Goal: Obtain resource: Download file/media

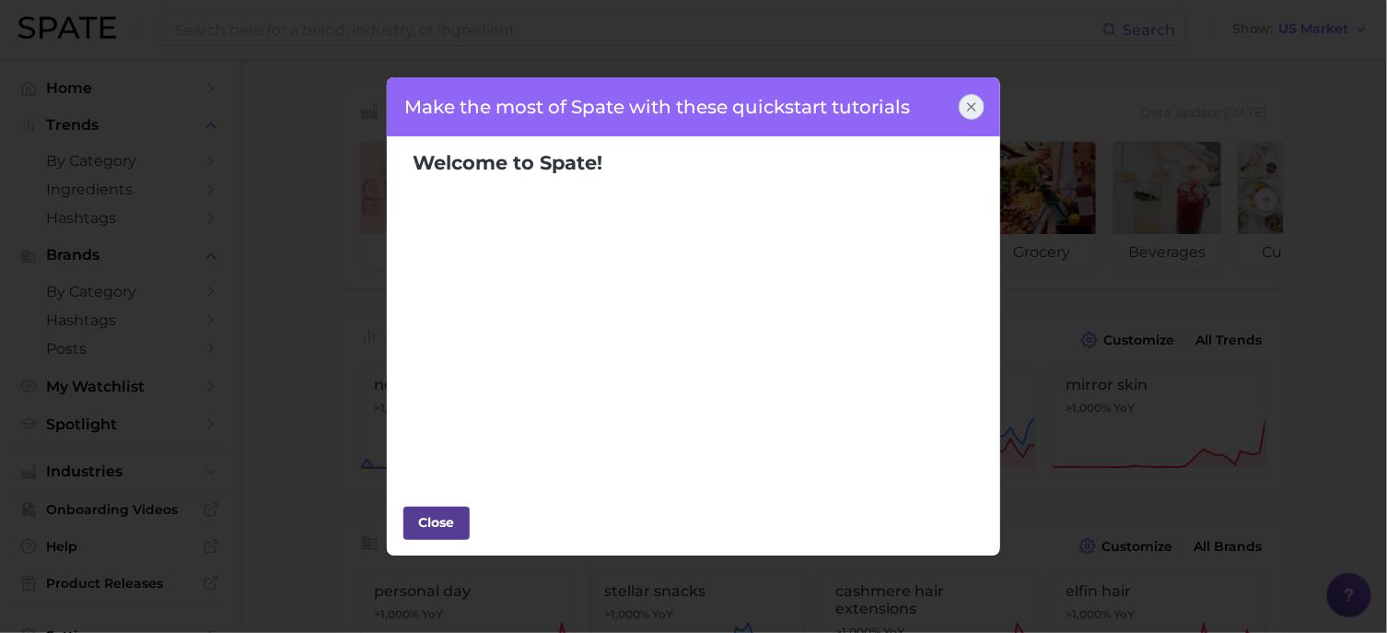
click at [437, 529] on div "Close" at bounding box center [436, 522] width 55 height 28
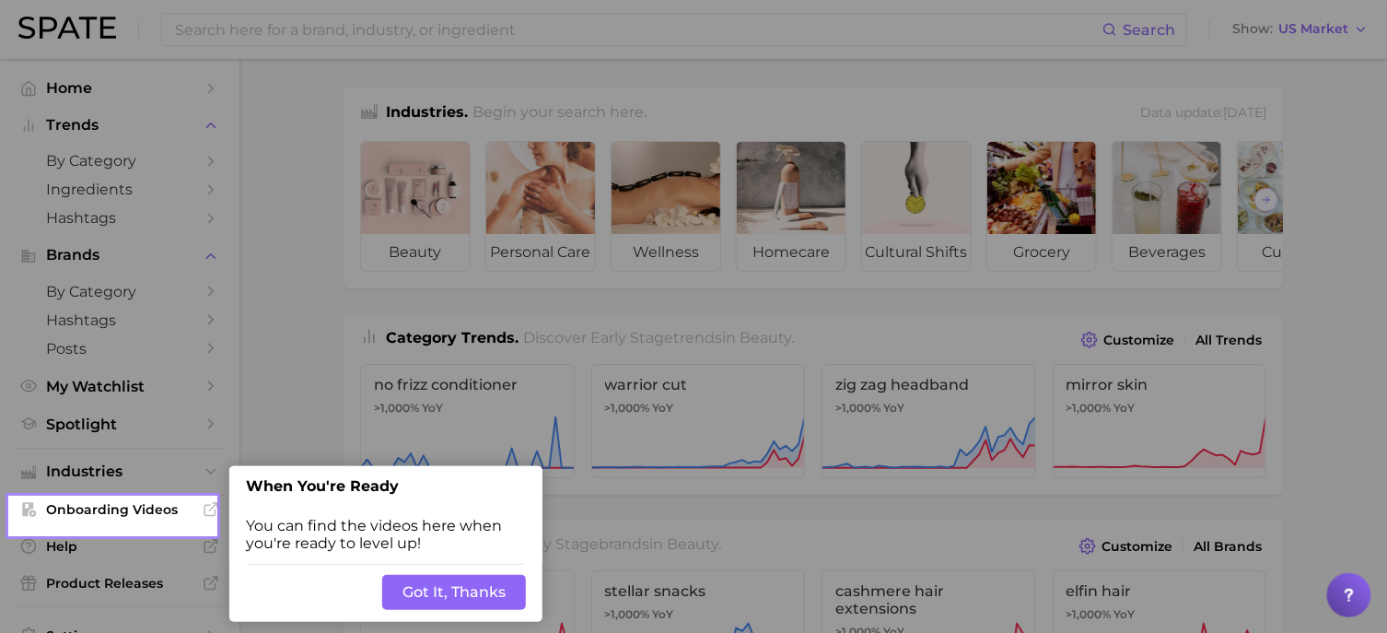
click at [473, 593] on button "Got It, Thanks" at bounding box center [454, 592] width 144 height 35
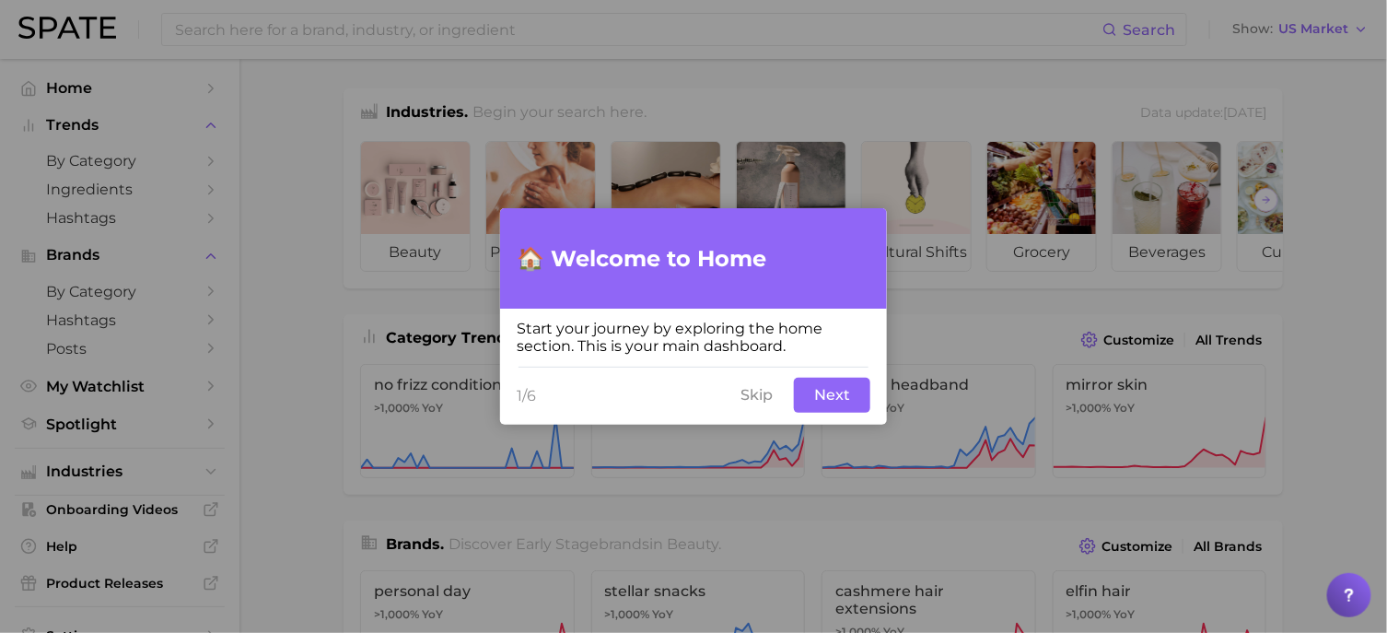
click at [827, 401] on button "Next" at bounding box center [832, 395] width 76 height 35
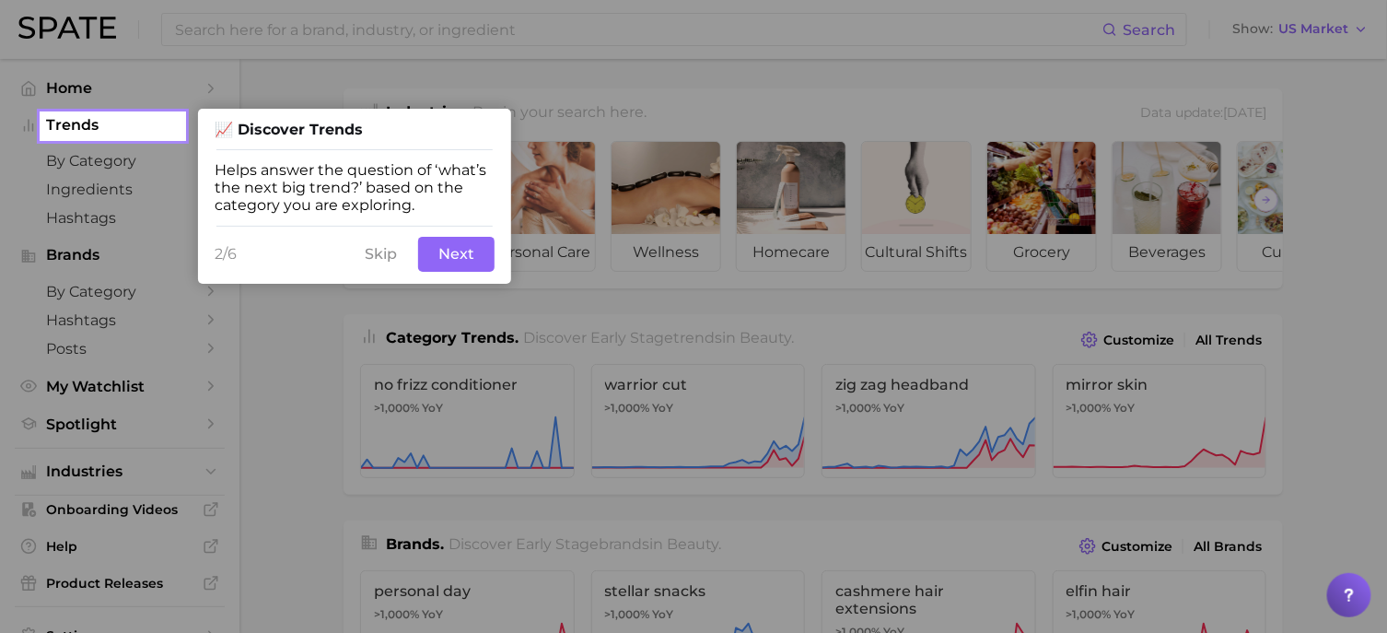
click at [378, 262] on button "Skip" at bounding box center [381, 254] width 54 height 35
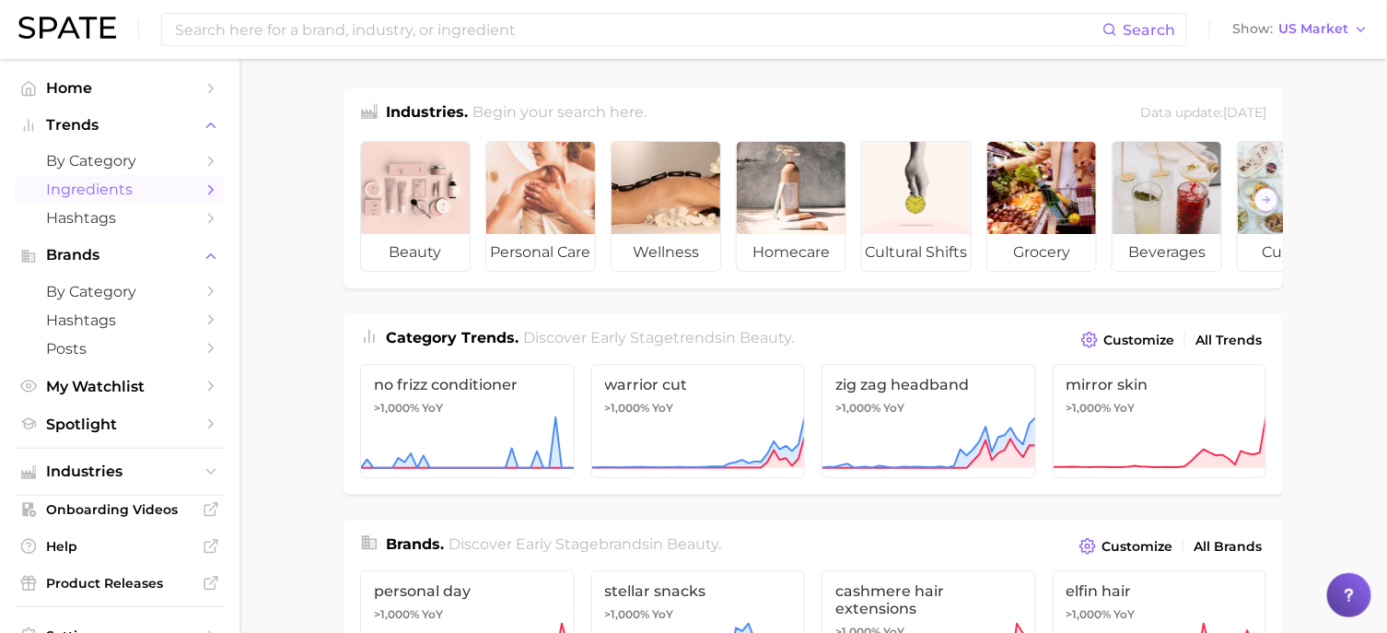
click at [94, 190] on span "Ingredients" at bounding box center [119, 190] width 147 height 18
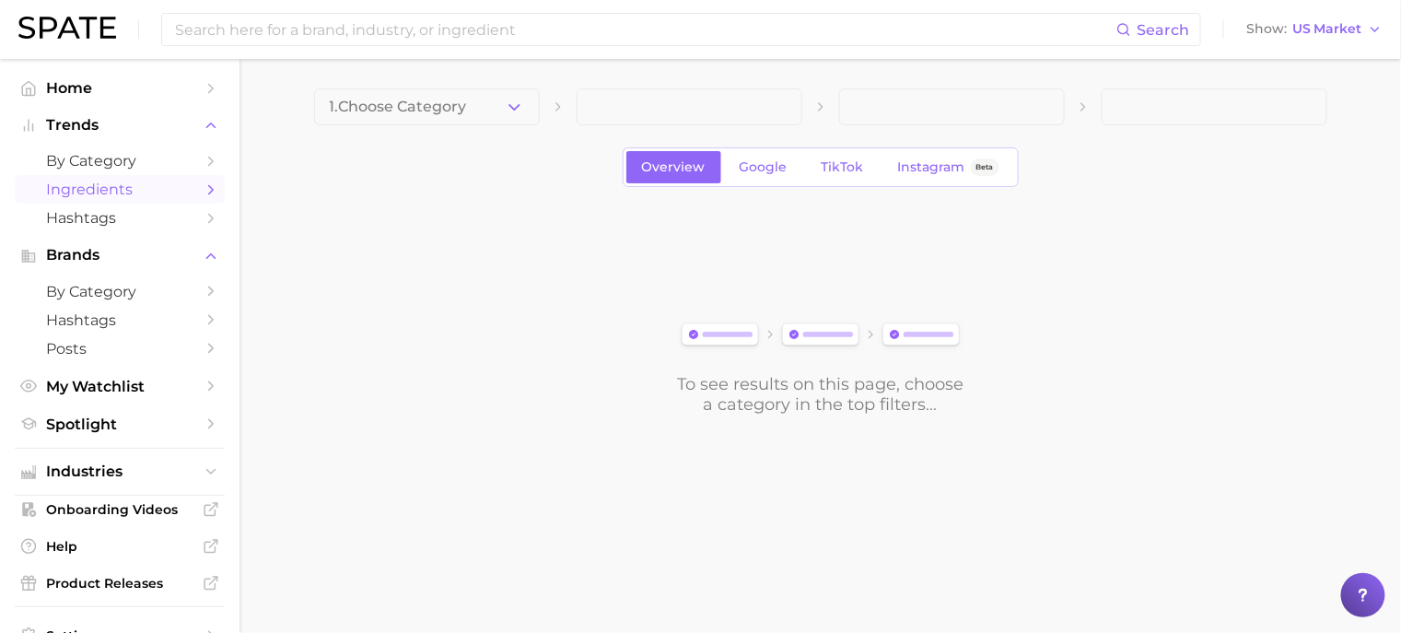
click at [649, 103] on span at bounding box center [690, 106] width 226 height 37
click at [487, 111] on button "1. Choose Category" at bounding box center [427, 106] width 226 height 37
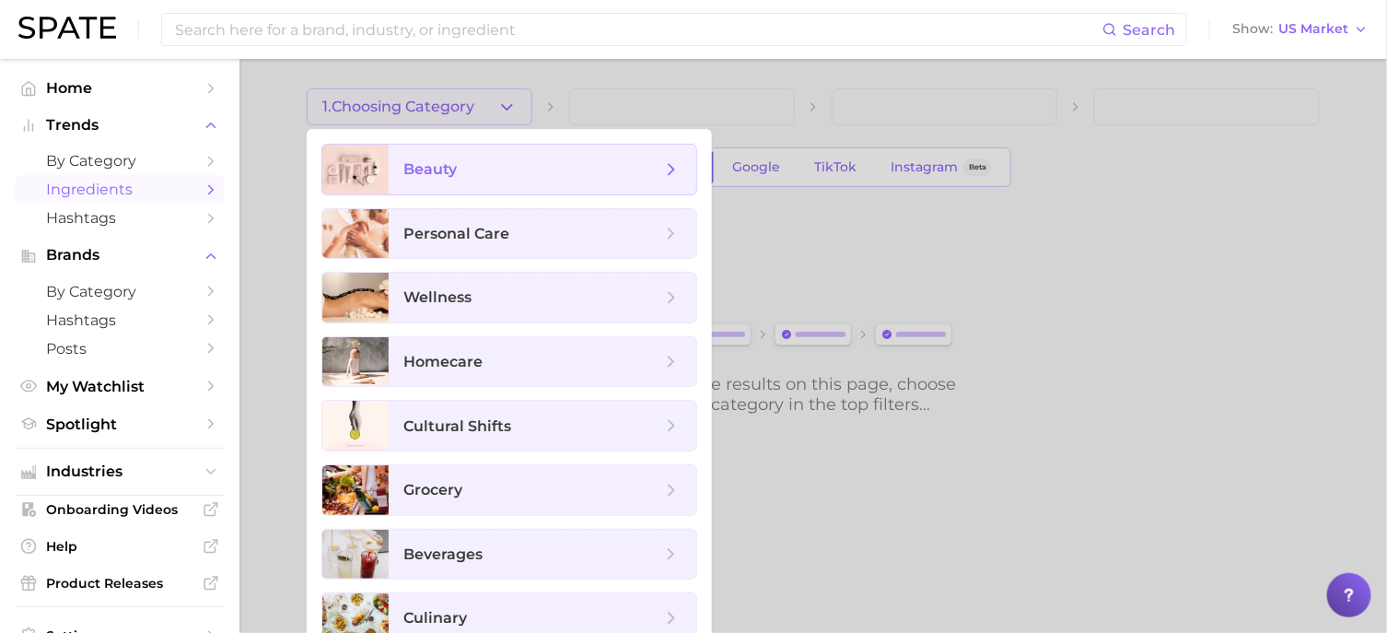
click at [489, 172] on span "beauty" at bounding box center [532, 169] width 258 height 20
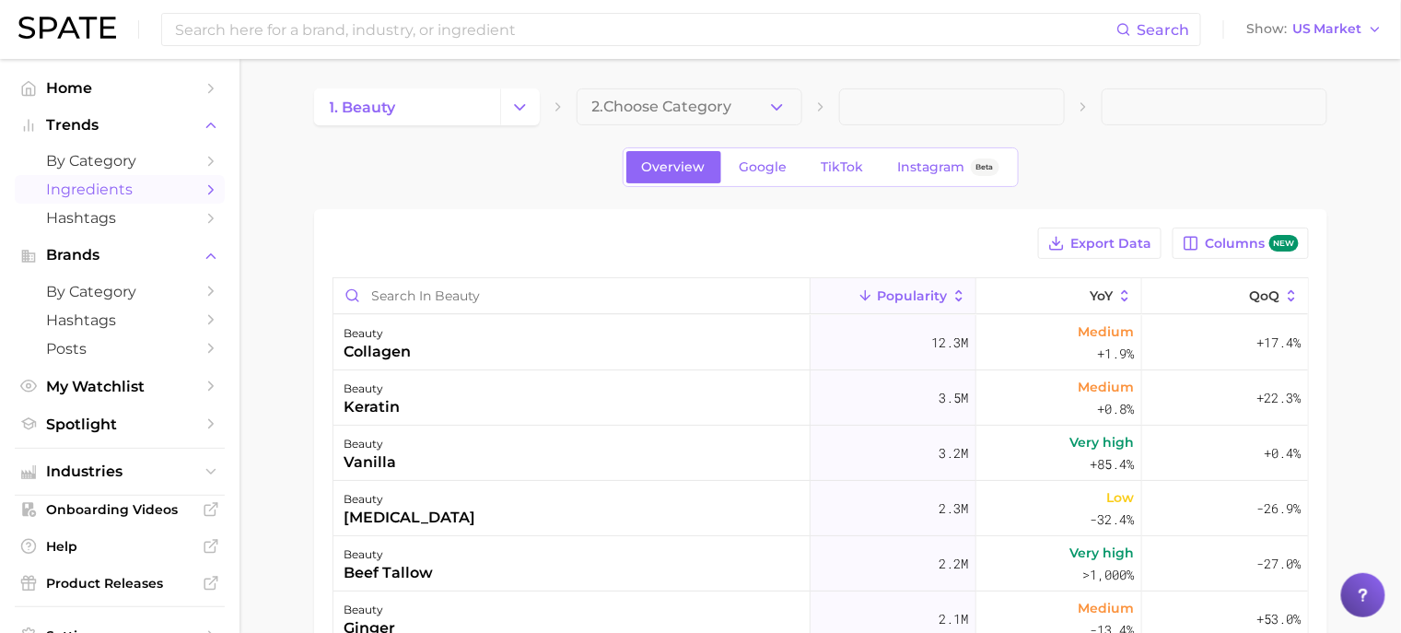
click at [934, 109] on span at bounding box center [952, 106] width 226 height 37
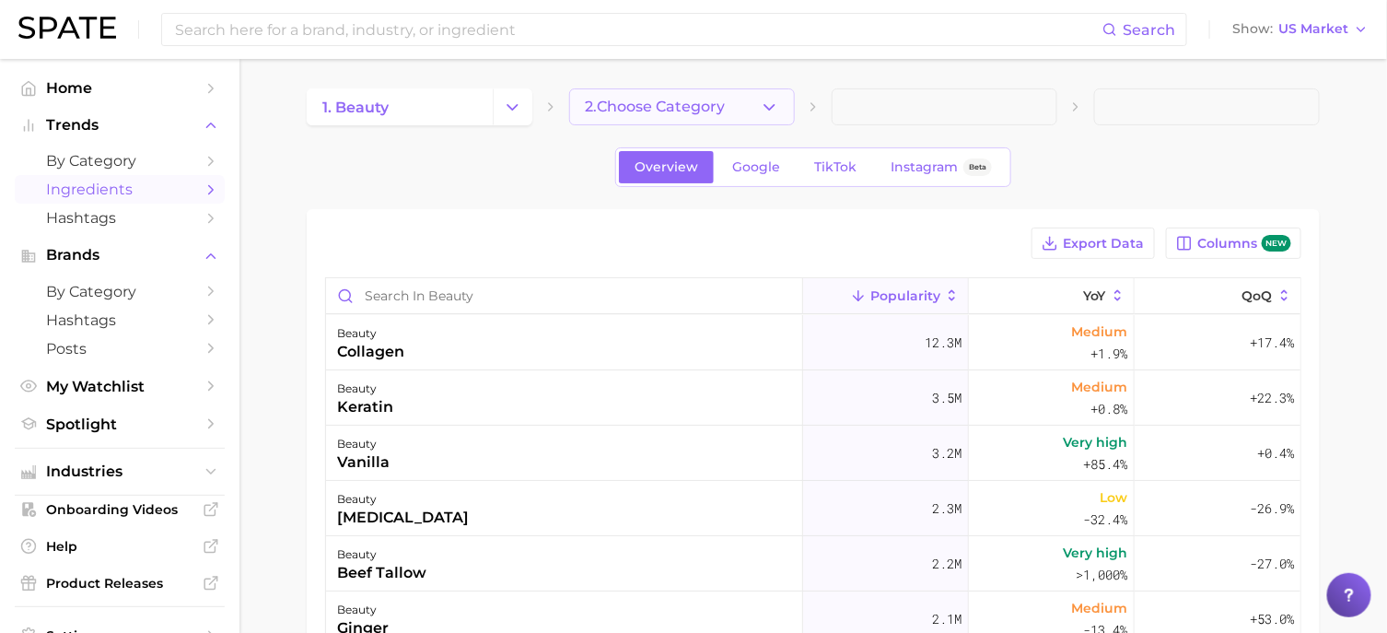
click at [761, 110] on icon "button" at bounding box center [769, 107] width 19 height 19
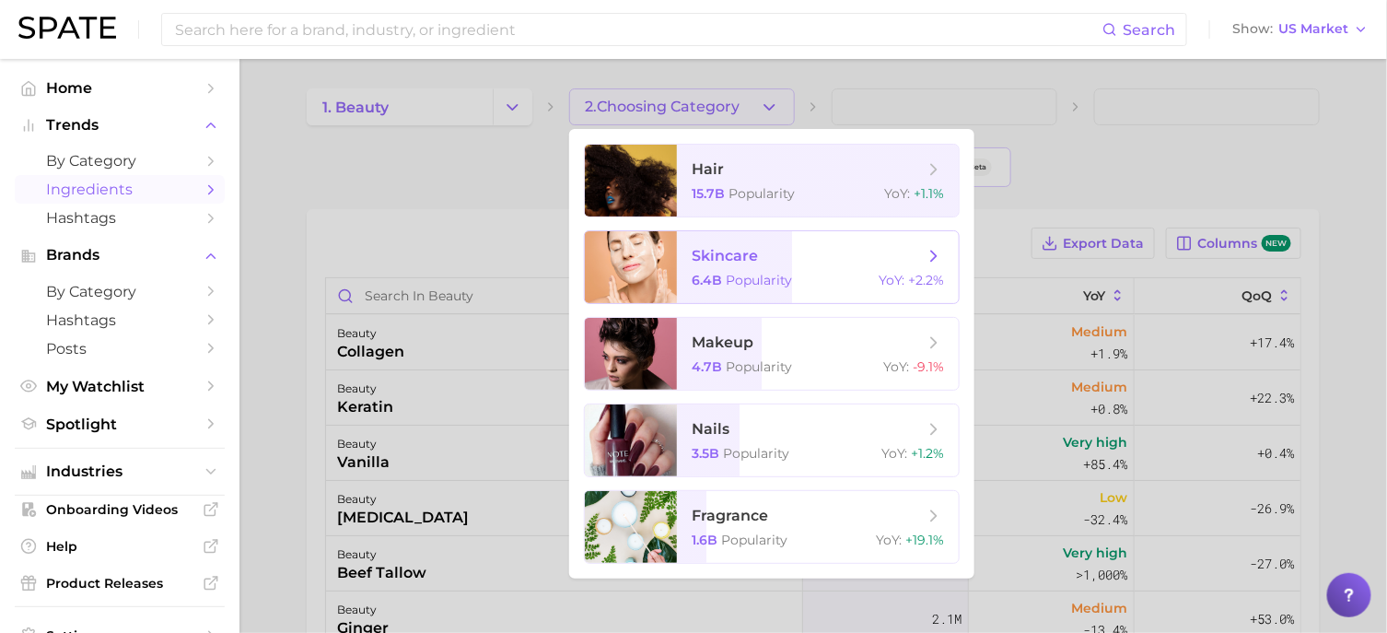
click at [794, 261] on span "skincare" at bounding box center [808, 256] width 232 height 20
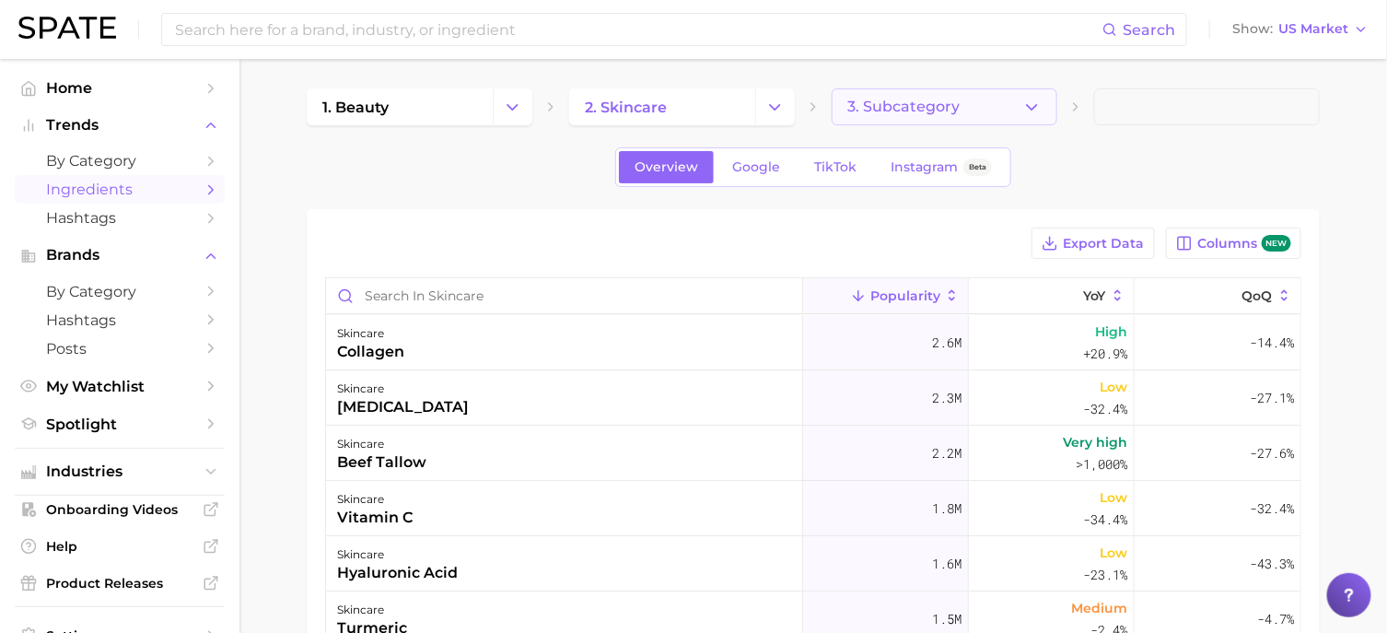
click at [967, 109] on button "3. Subcategory" at bounding box center [945, 106] width 226 height 37
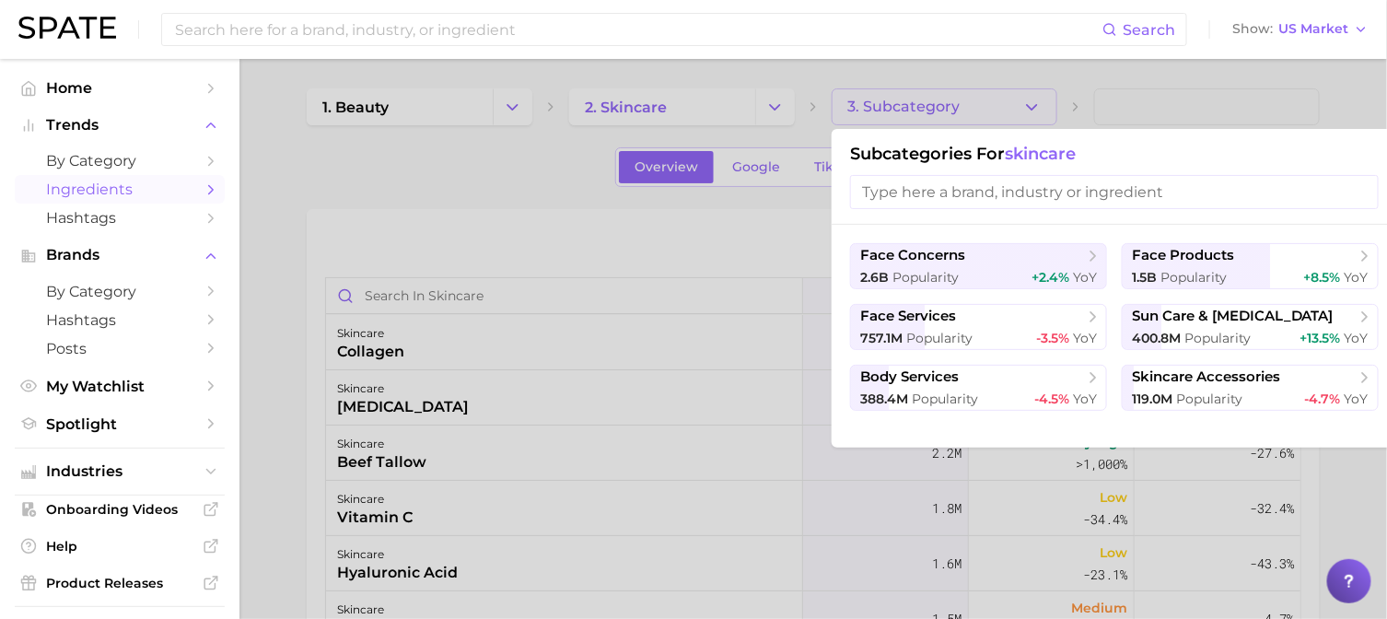
click at [939, 193] on input "search" at bounding box center [1114, 192] width 529 height 34
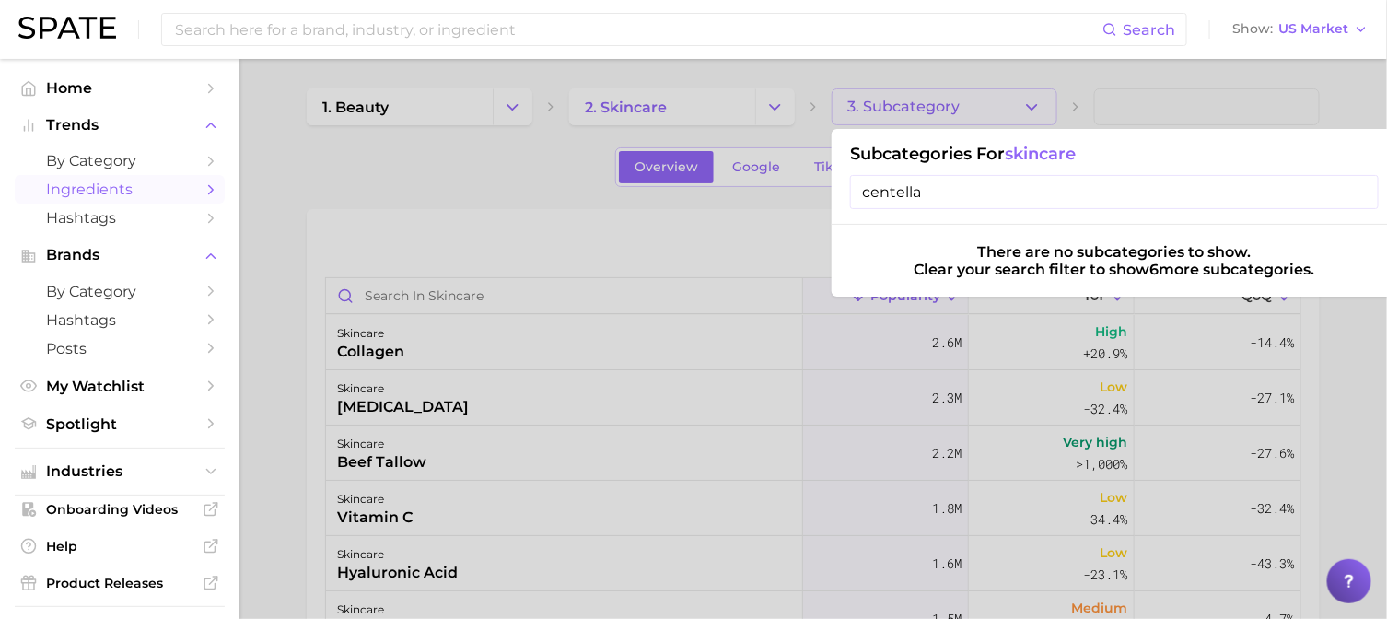
type input "centella"
click at [1341, 200] on input "centella" at bounding box center [1114, 192] width 529 height 34
click at [1359, 195] on input "centella" at bounding box center [1114, 192] width 529 height 34
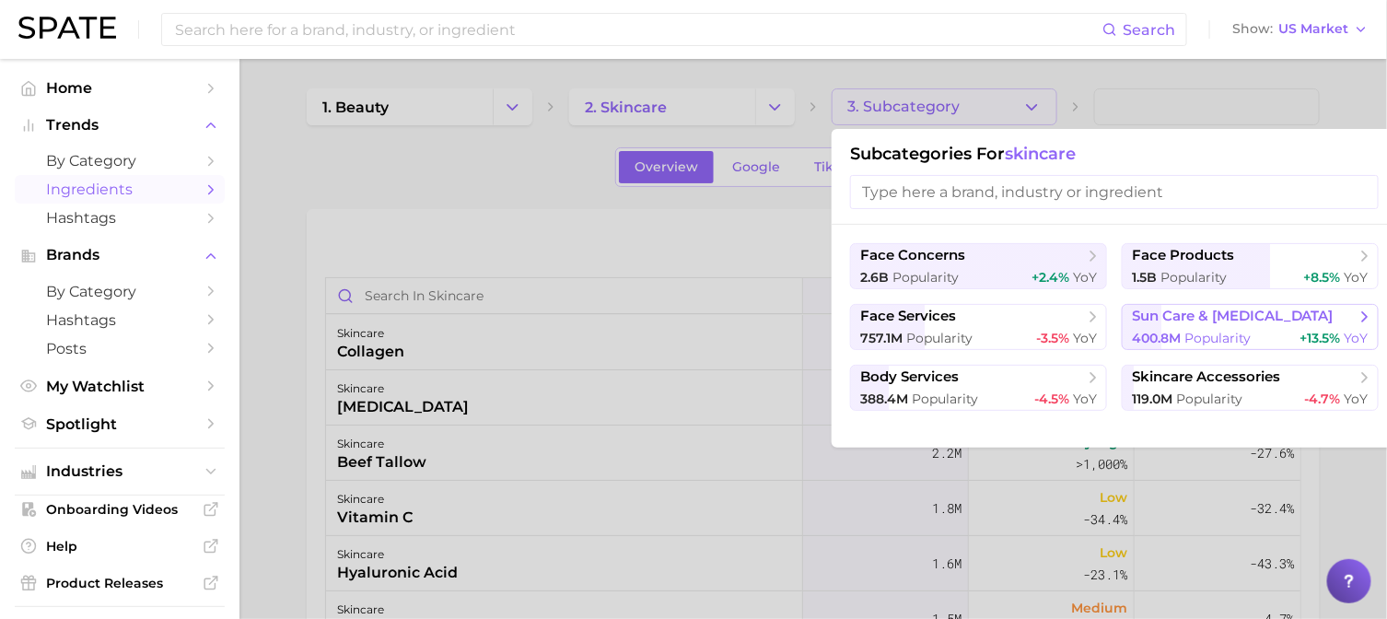
scroll to position [91, 0]
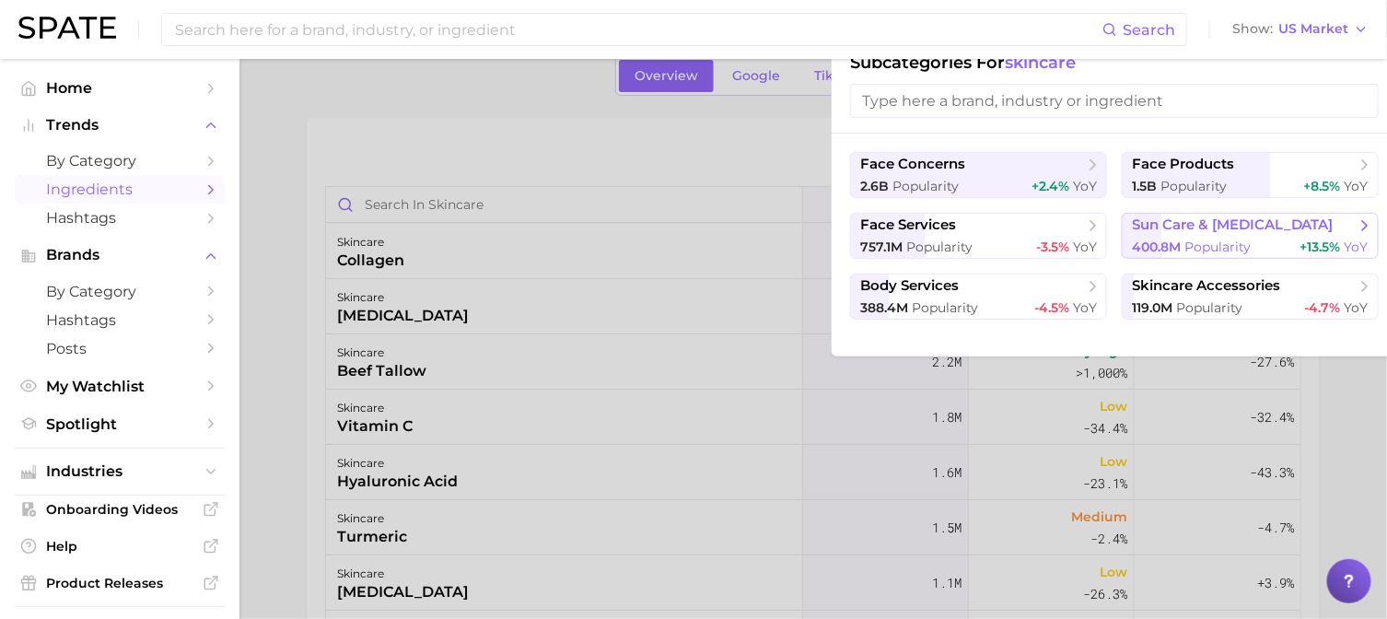
click at [1212, 223] on span "sun care & [MEDICAL_DATA]" at bounding box center [1233, 225] width 202 height 18
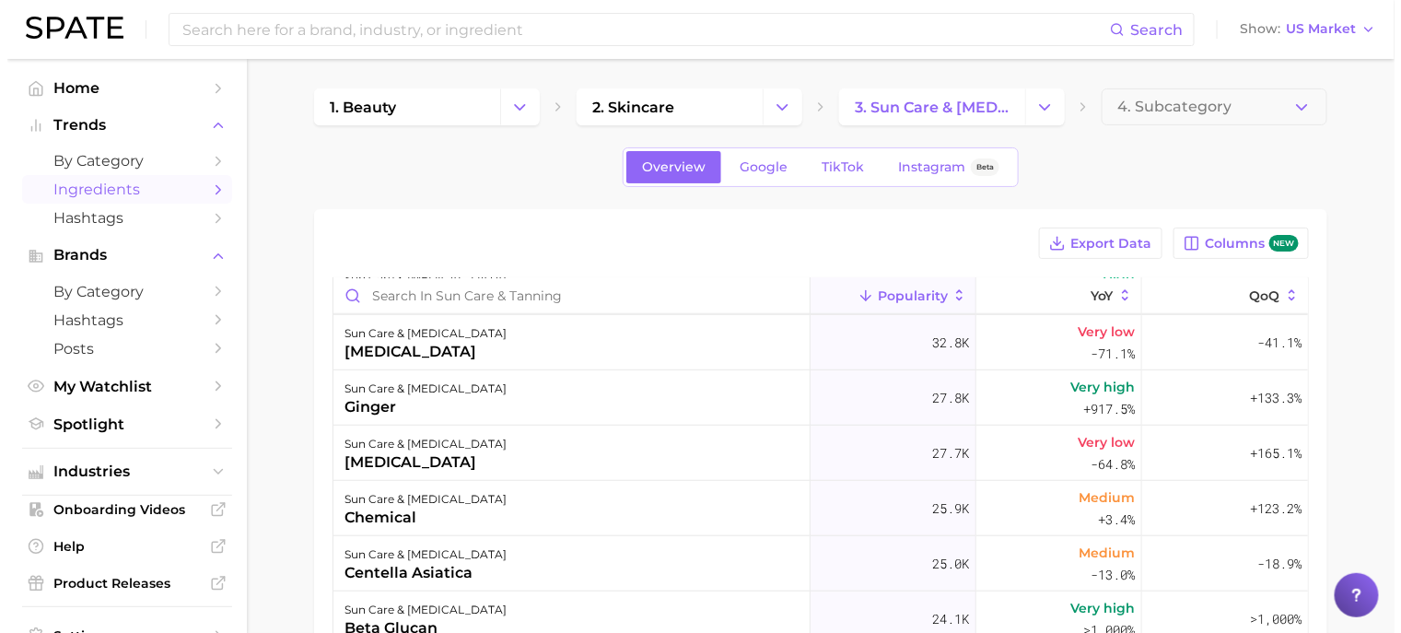
scroll to position [645, 0]
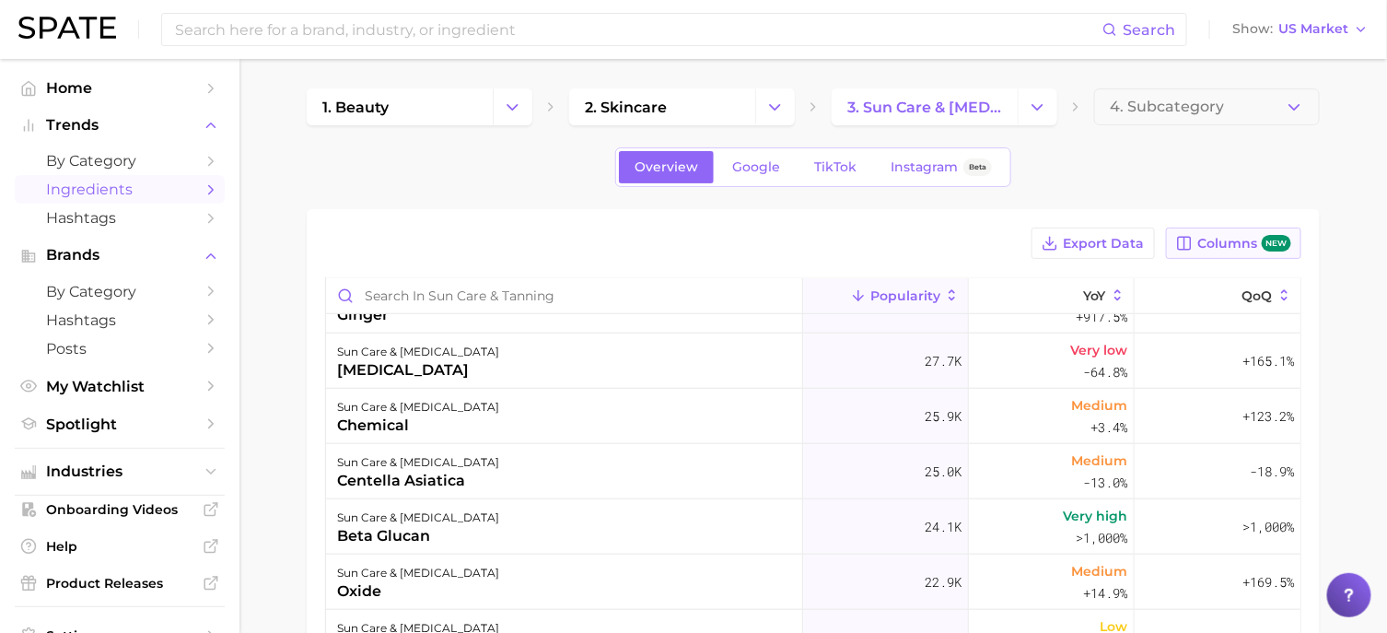
click at [1242, 245] on span "Columns new" at bounding box center [1244, 244] width 93 height 18
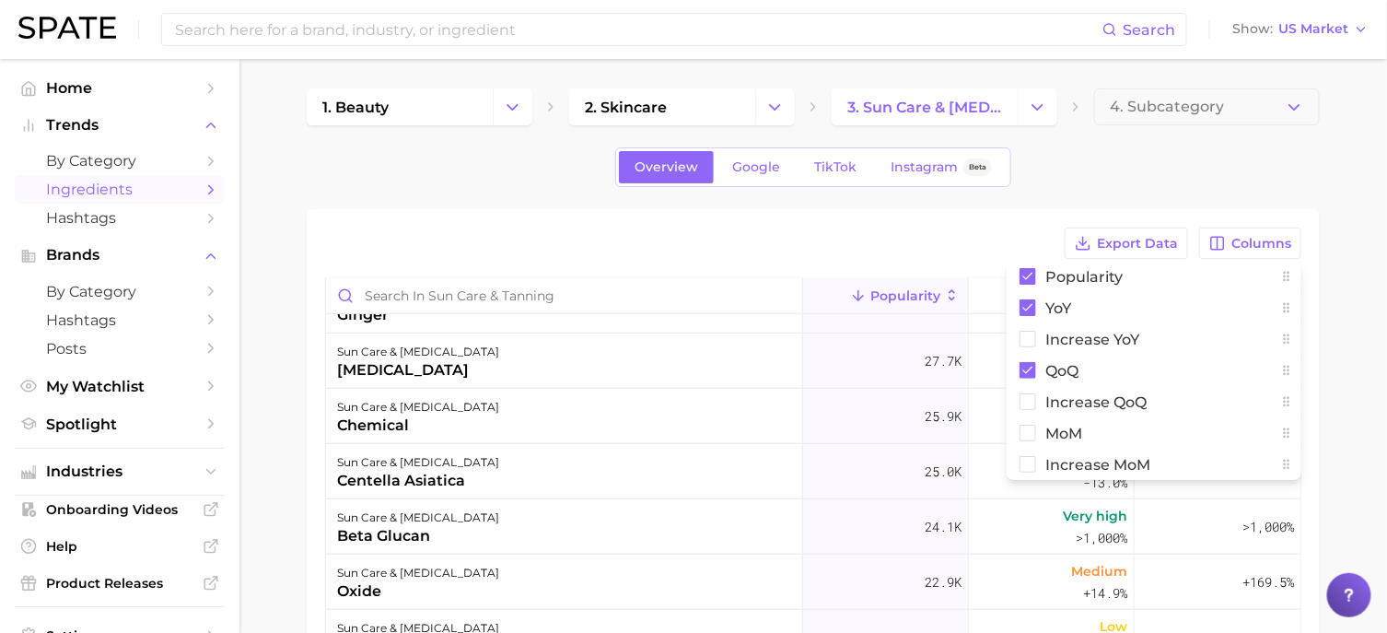
click at [1354, 339] on main "1. beauty 2. skincare 3. sun care & [MEDICAL_DATA] 4. Subcategory Overview Goog…" at bounding box center [813, 540] width 1148 height 962
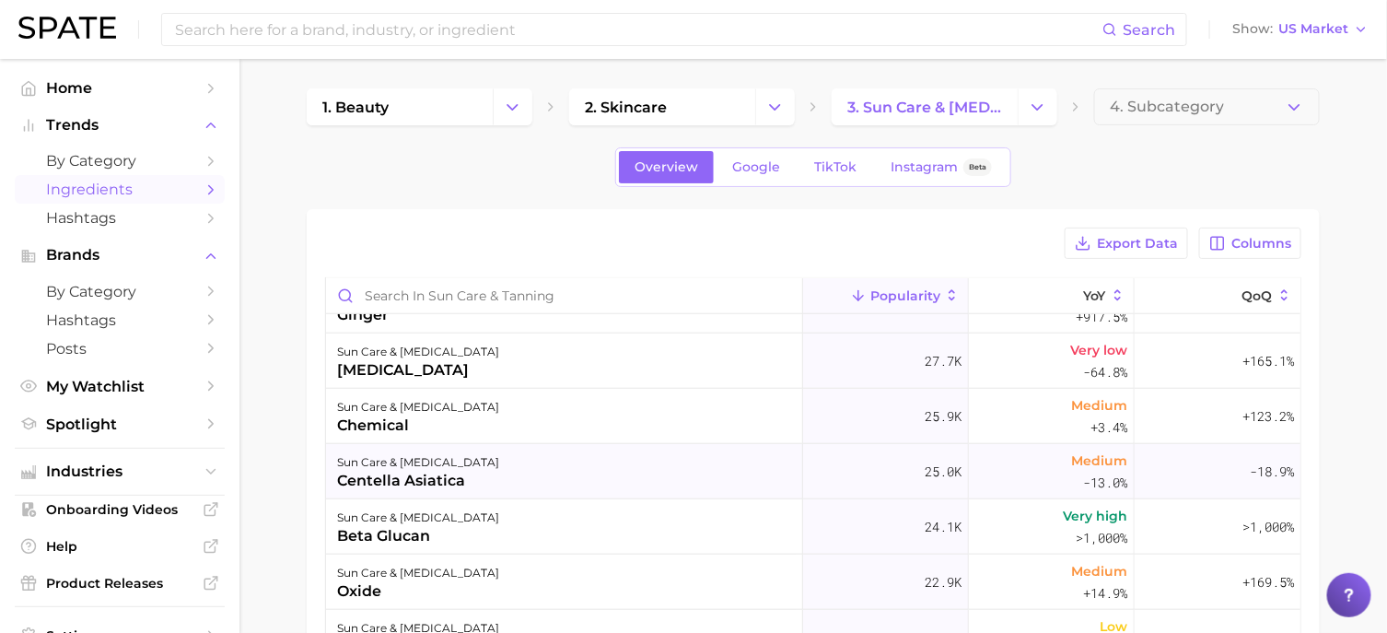
click at [463, 461] on div "sun care & [MEDICAL_DATA] centella asiatica" at bounding box center [564, 471] width 477 height 55
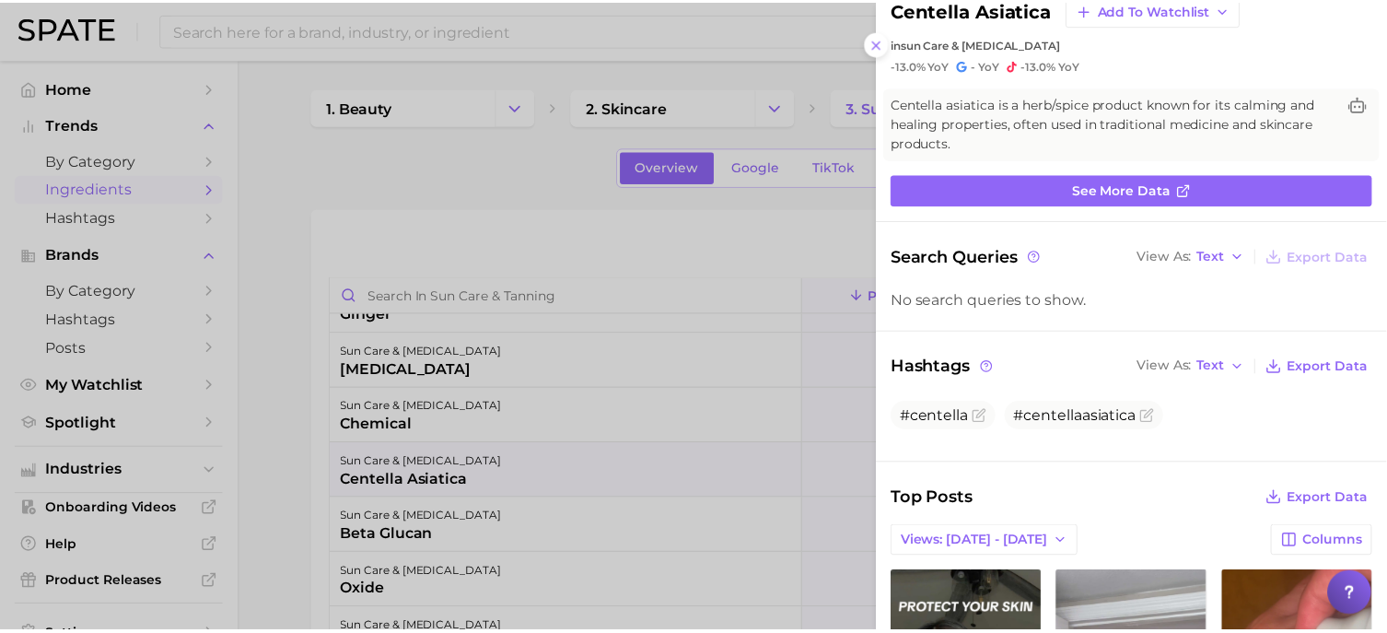
scroll to position [0, 0]
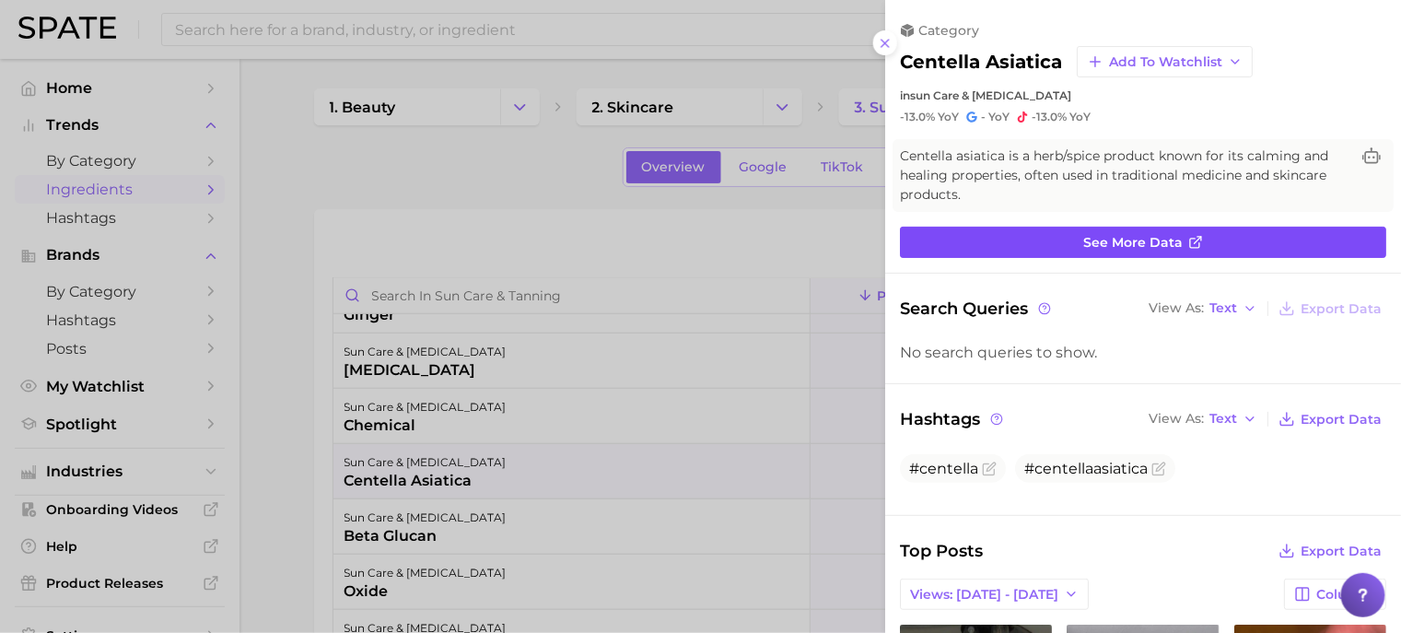
click at [1129, 239] on span "See more data" at bounding box center [1132, 243] width 99 height 16
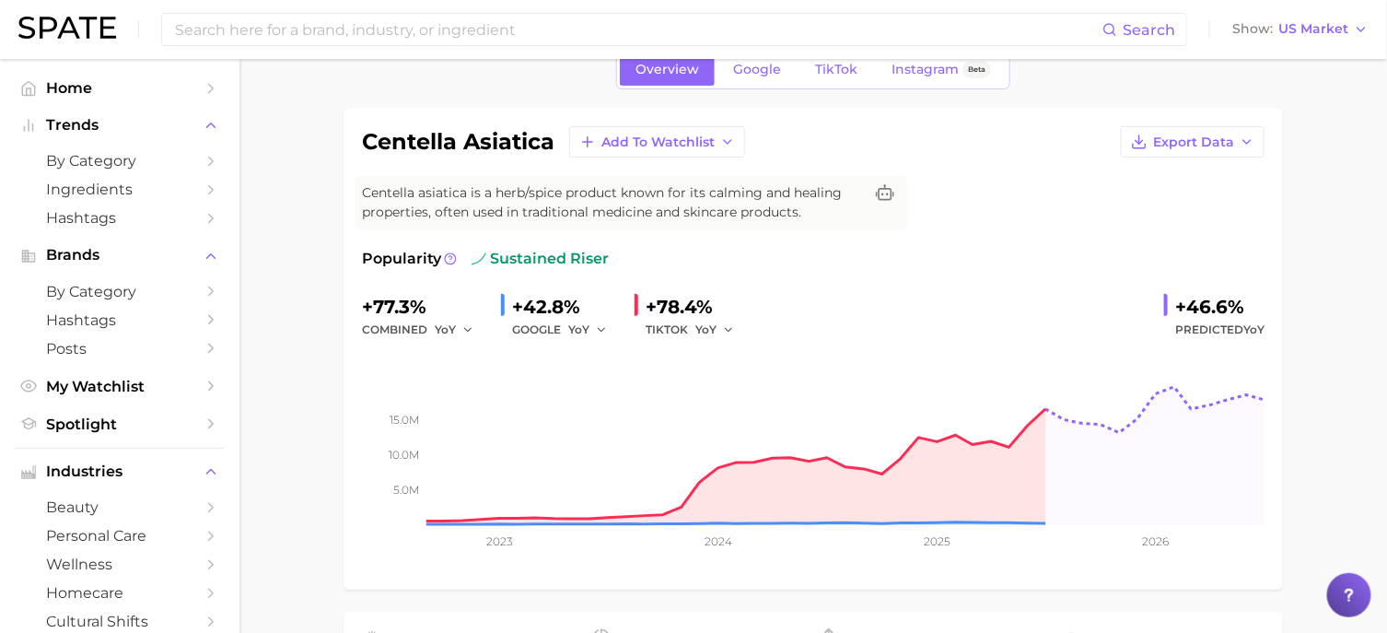
scroll to position [91, 0]
click at [997, 209] on div "centella asiatica Add to Watchlist Export Data Centella asiatica is a herb/spic…" at bounding box center [813, 349] width 903 height 445
click at [1223, 142] on span "Export Data" at bounding box center [1193, 143] width 81 height 16
click at [1098, 209] on span "Time Series Image" at bounding box center [1154, 211] width 123 height 16
click at [1203, 130] on button "Export Data" at bounding box center [1193, 142] width 144 height 31
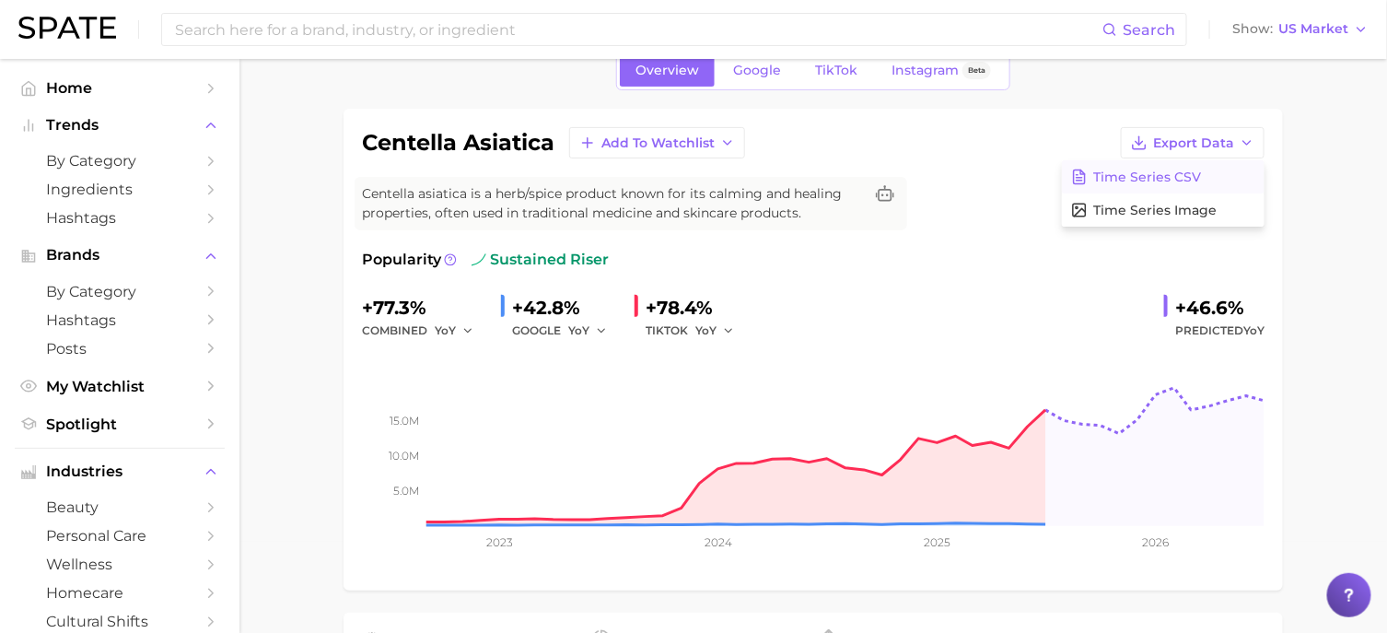
click at [1140, 176] on span "Time Series CSV" at bounding box center [1147, 177] width 108 height 16
